Goal: Entertainment & Leisure: Consume media (video, audio)

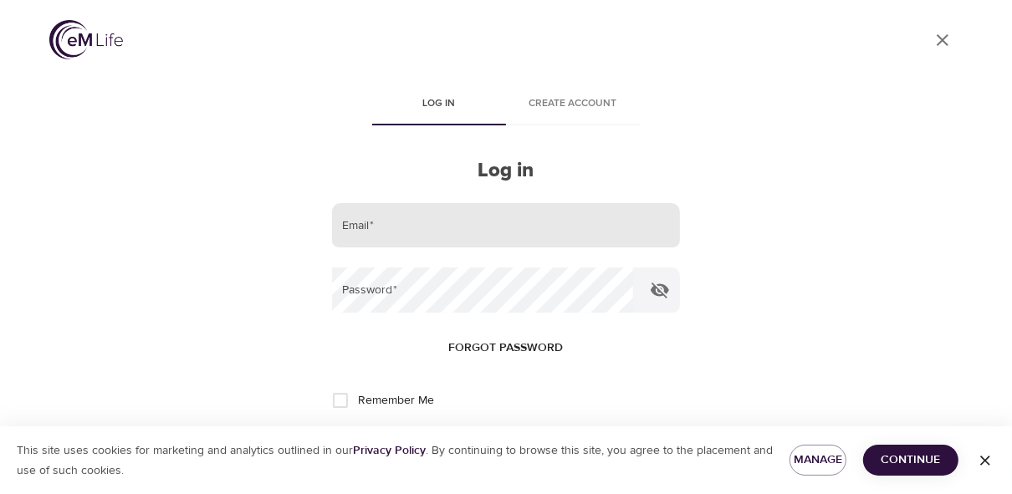
click at [432, 227] on input "email" at bounding box center [506, 225] width 348 height 45
type input "[EMAIL_ADDRESS][PERSON_NAME][DOMAIN_NAME]"
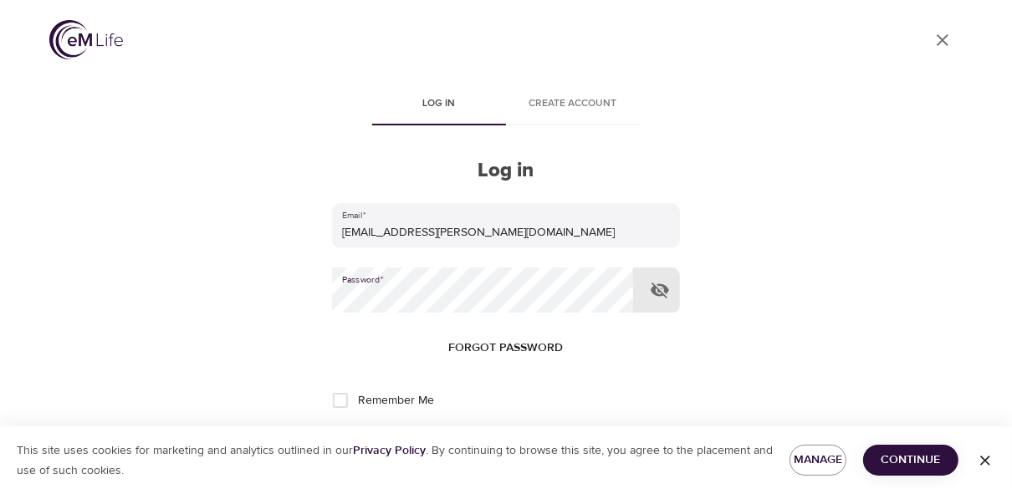
click at [465, 438] on button "Log in" at bounding box center [506, 455] width 82 height 35
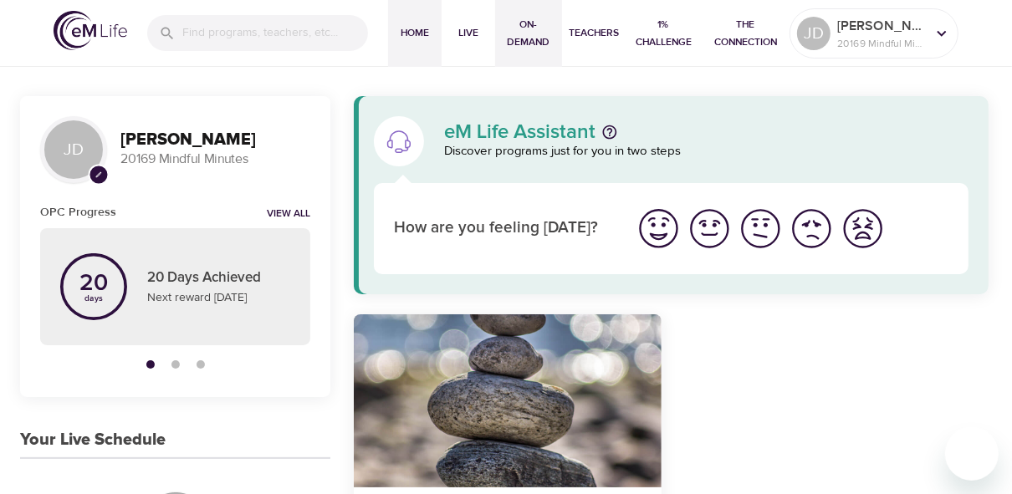
click at [518, 32] on span "On-Demand" at bounding box center [529, 33] width 54 height 35
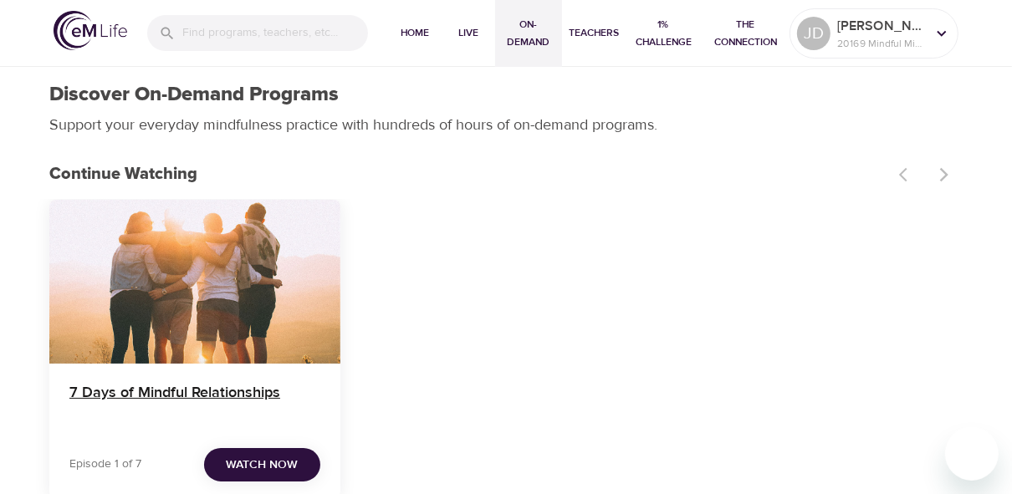
click at [157, 390] on h4 "7 Days of Mindful Relationships" at bounding box center [194, 404] width 251 height 40
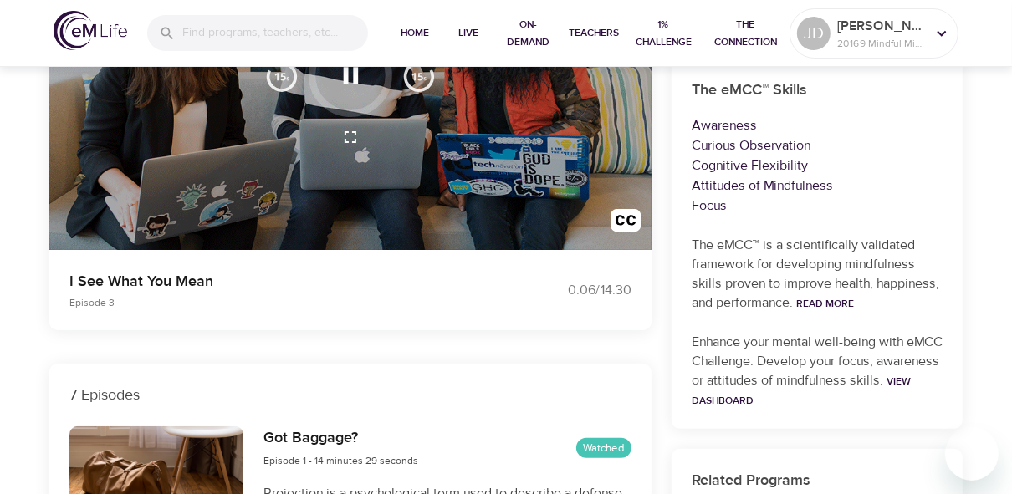
scroll to position [191, 0]
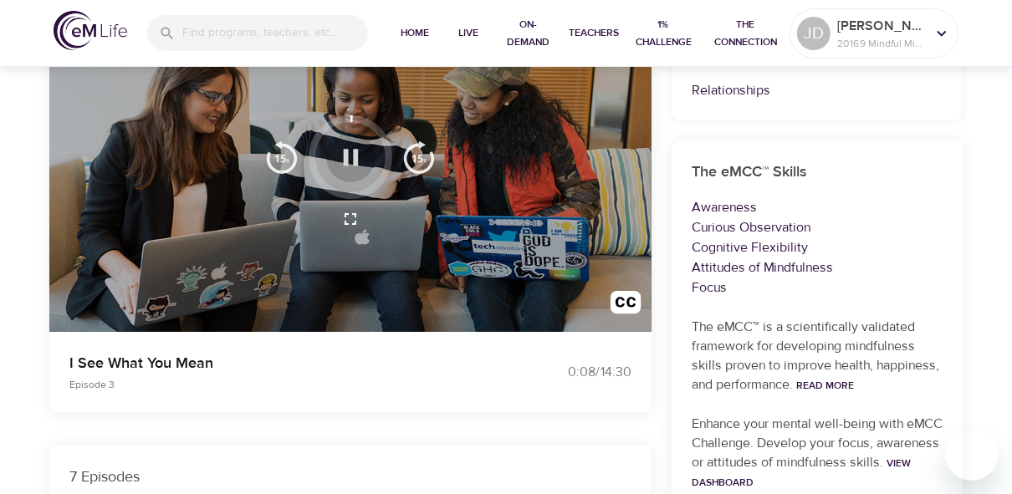
click at [350, 156] on icon "button" at bounding box center [350, 157] width 29 height 29
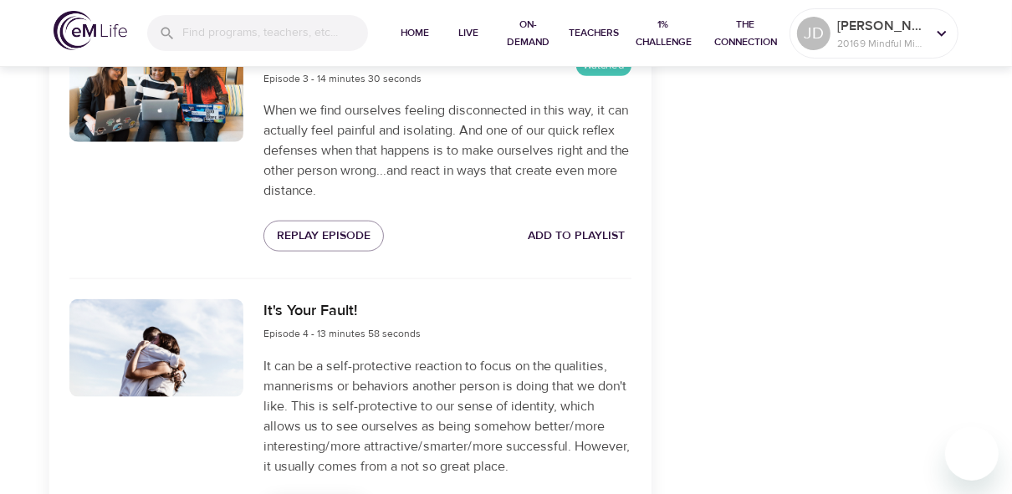
scroll to position [1415, 0]
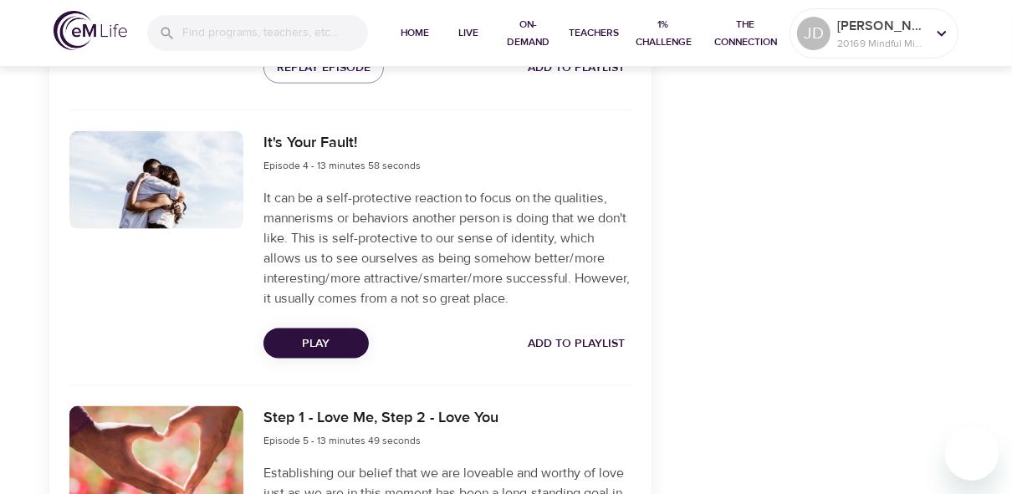
click at [279, 338] on span "Play" at bounding box center [316, 344] width 79 height 21
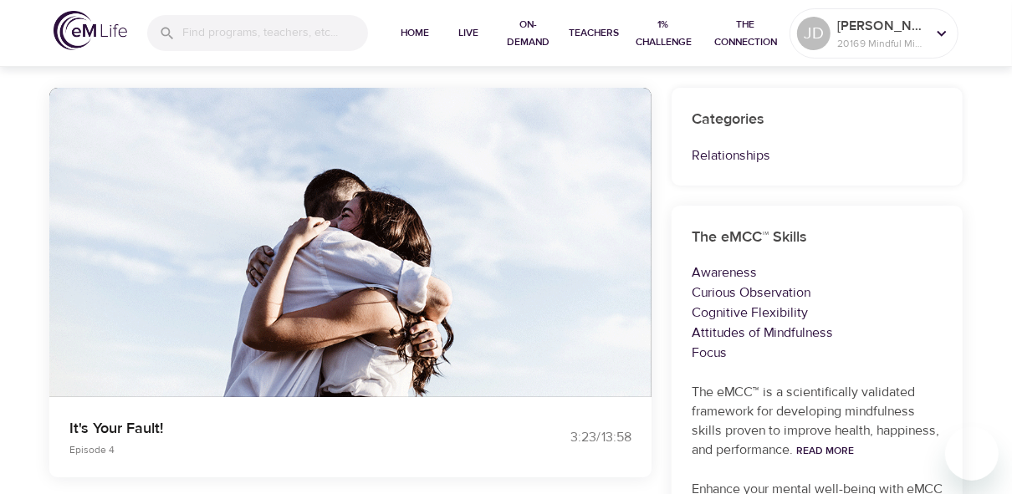
scroll to position [0, 0]
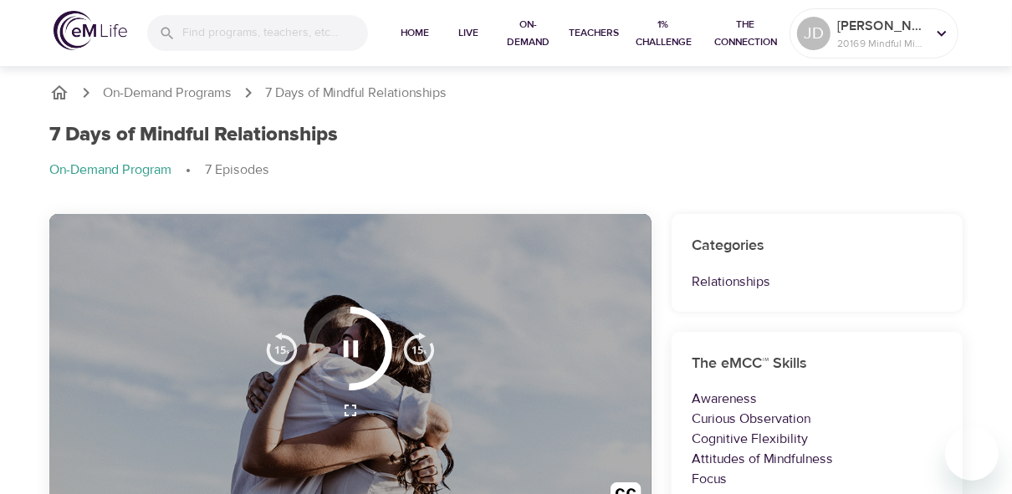
click at [349, 338] on icon "button" at bounding box center [350, 348] width 29 height 29
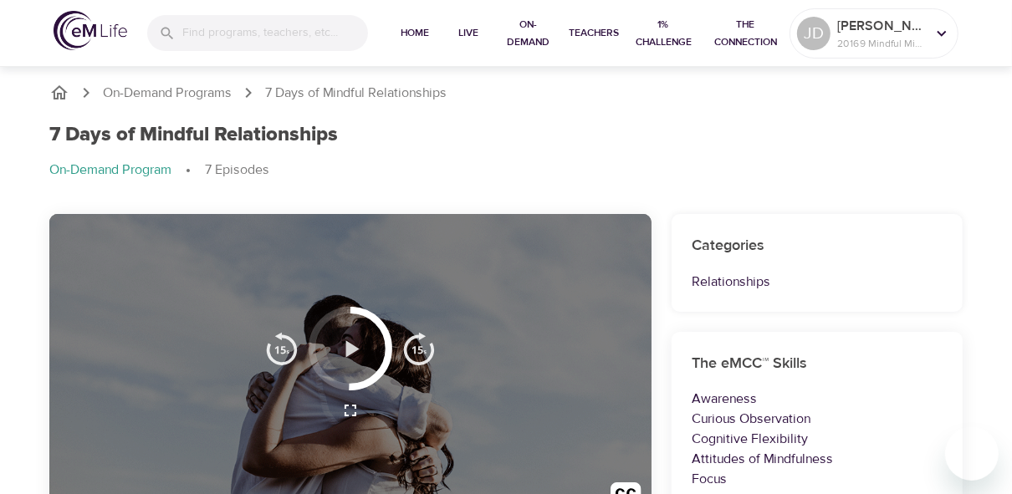
drag, startPoint x: 357, startPoint y: 352, endPoint x: 461, endPoint y: 381, distance: 107.7
click at [360, 351] on icon "button" at bounding box center [350, 348] width 29 height 29
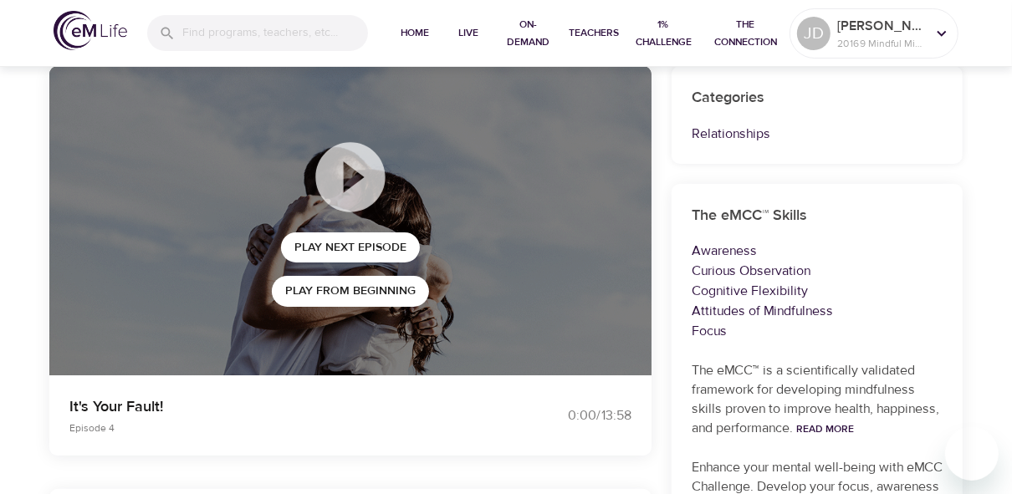
scroll to position [182, 0]
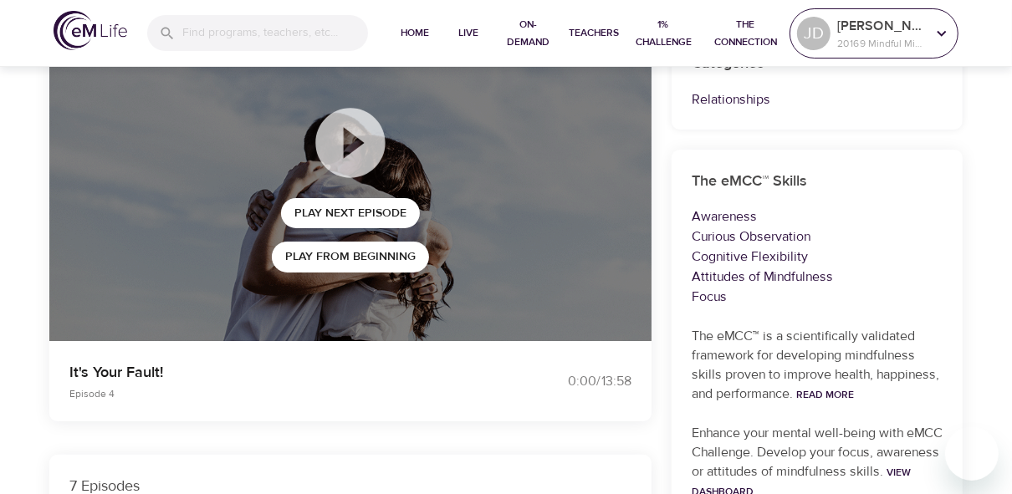
click at [753, 34] on p "[PERSON_NAME]" at bounding box center [881, 26] width 89 height 20
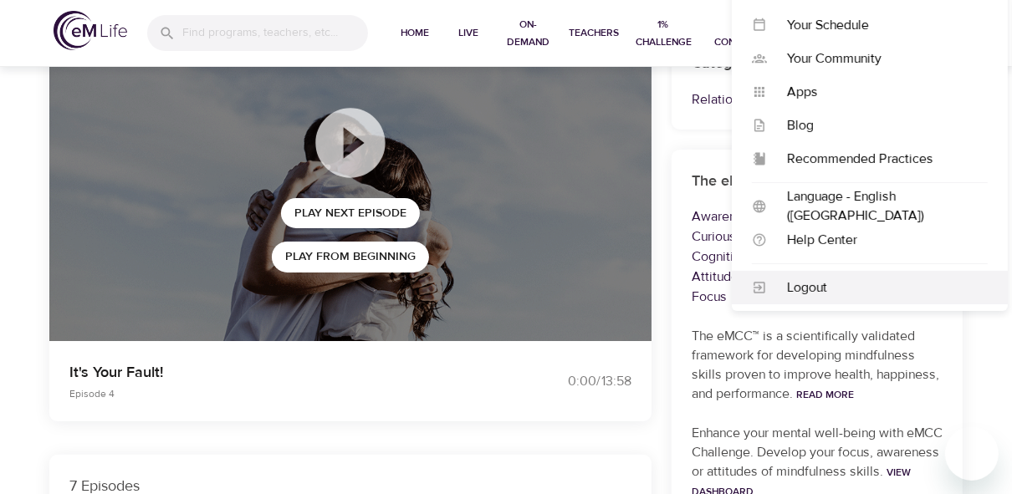
drag, startPoint x: 875, startPoint y: 283, endPoint x: 977, endPoint y: 271, distance: 102.7
click at [753, 283] on div "Logout" at bounding box center [877, 287] width 221 height 19
